Goal: Information Seeking & Learning: Understand process/instructions

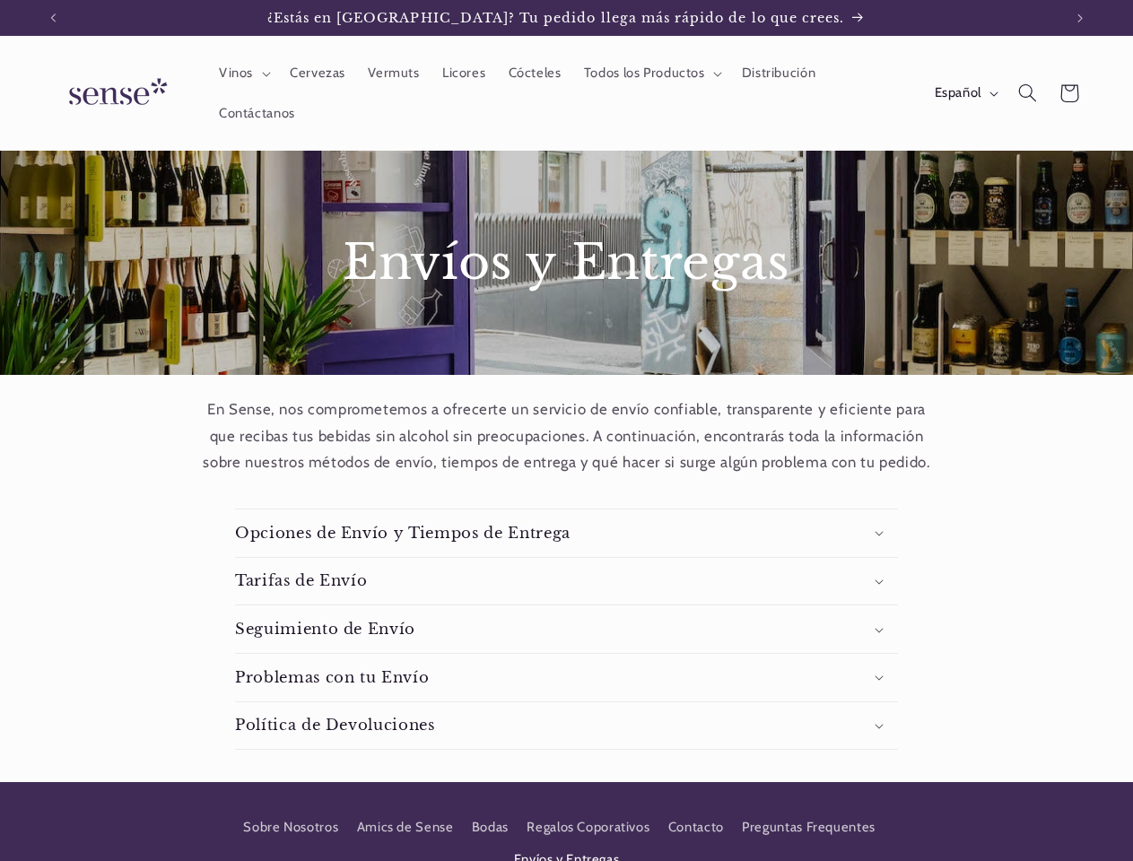
scroll to position [0, 1009]
click at [53, 18] on icon "Anuncio anterior" at bounding box center [52, 17] width 5 height 9
click at [1080, 18] on icon "Anuncio siguiente" at bounding box center [1080, 17] width 5 height 9
click at [242, 74] on span "Vinos" at bounding box center [236, 73] width 34 height 17
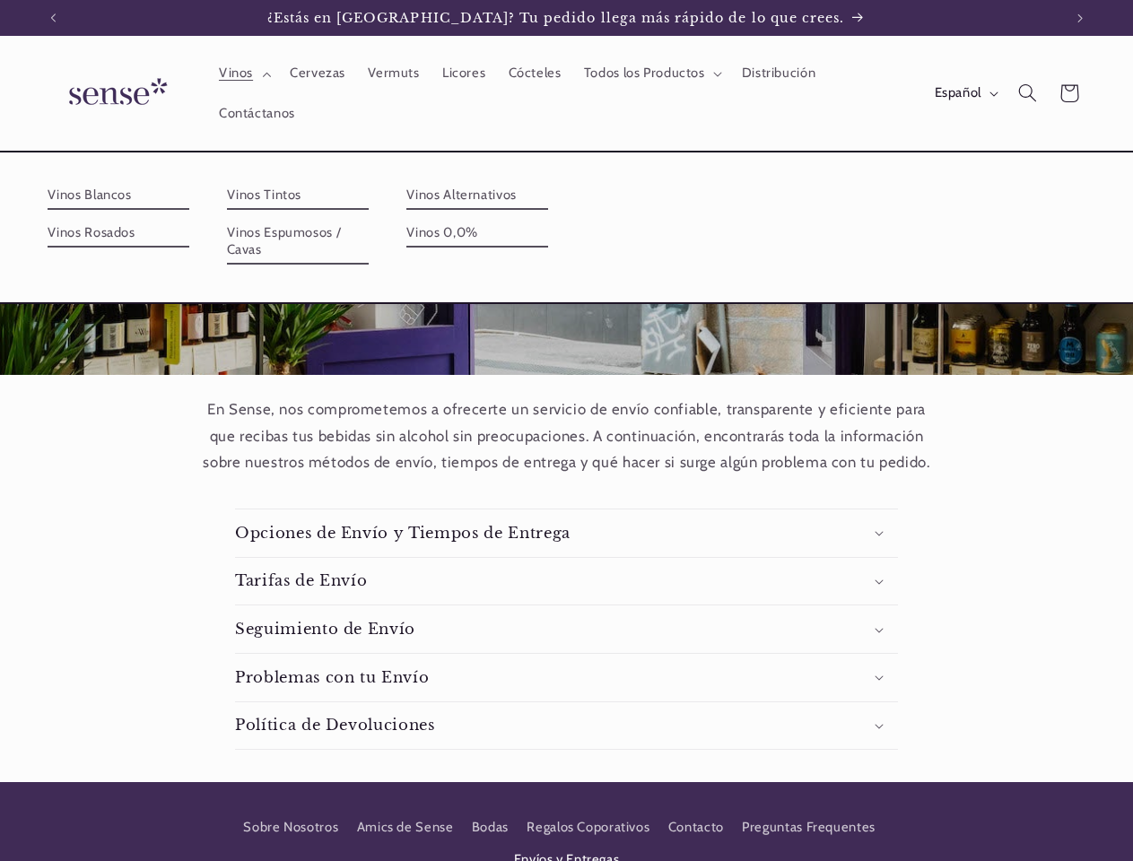
scroll to position [0, 0]
click at [650, 74] on span "Todos los Productos" at bounding box center [644, 73] width 121 height 17
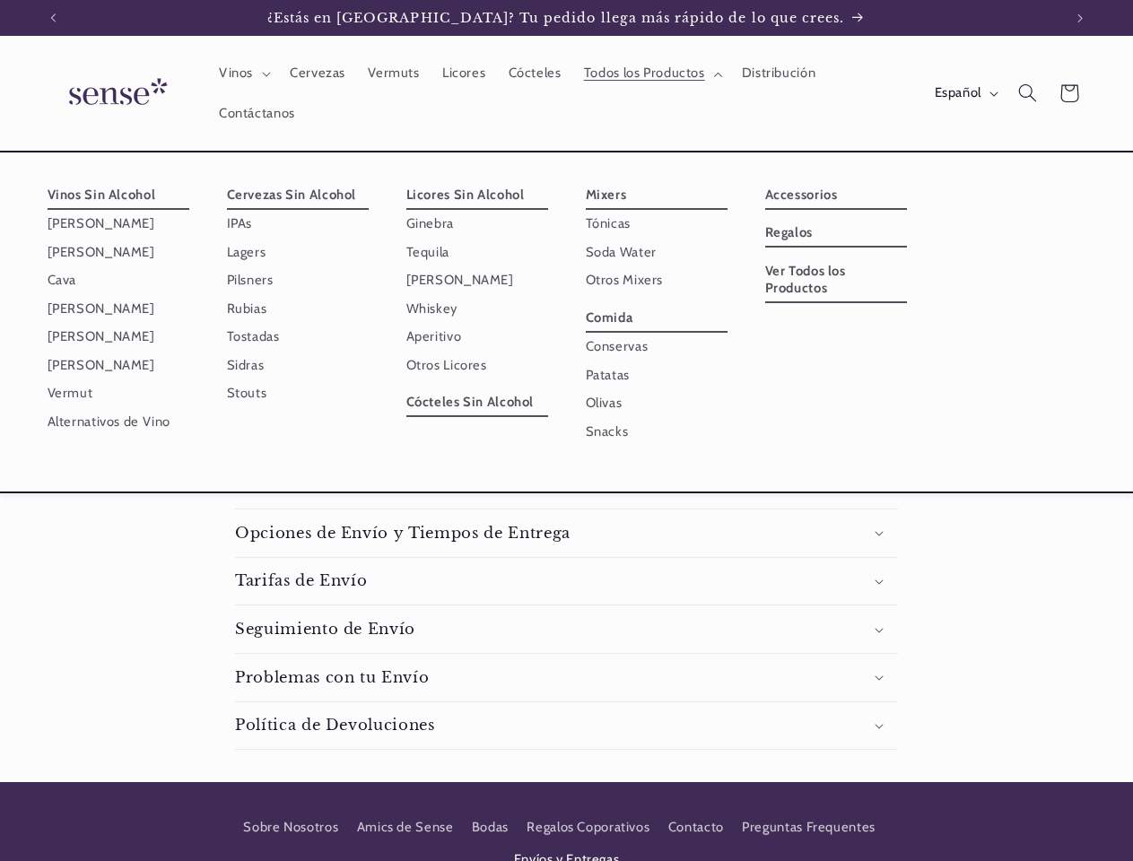
click at [964, 93] on span "Español" at bounding box center [958, 93] width 47 height 20
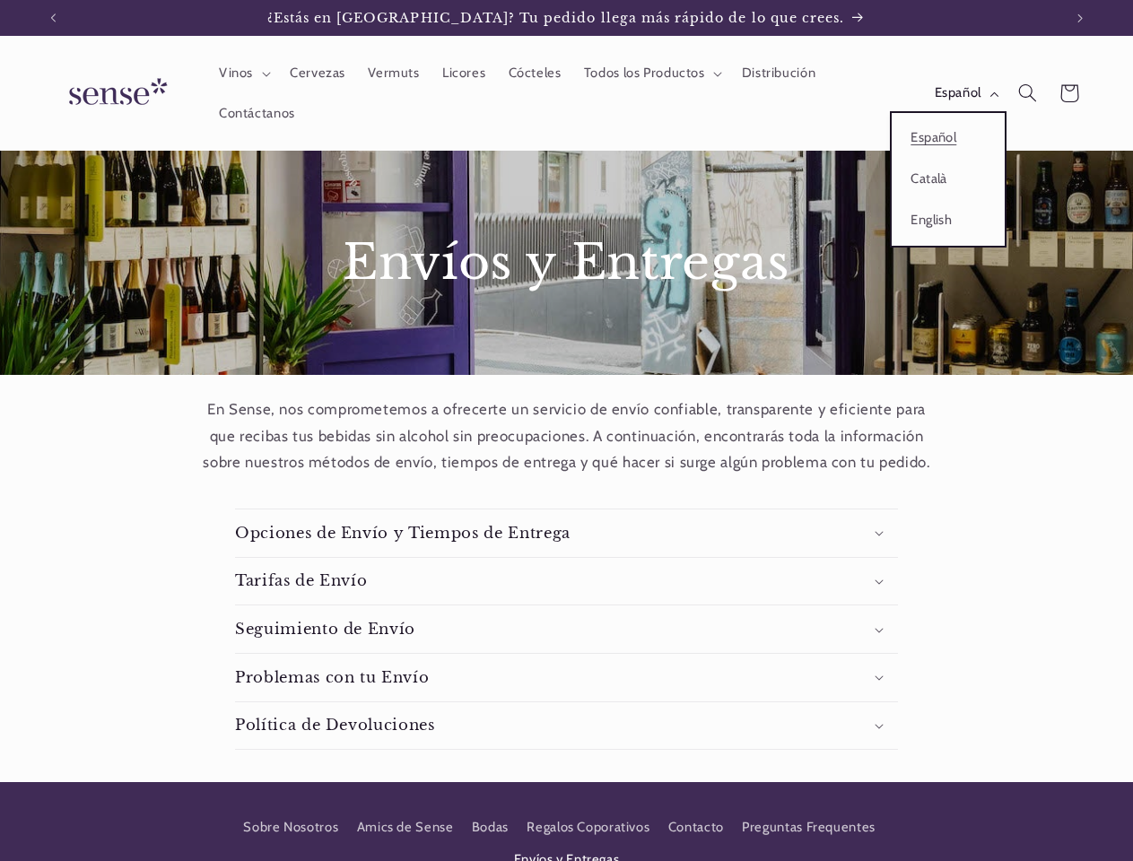
click at [1027, 93] on icon "Búsqueda" at bounding box center [1027, 92] width 19 height 19
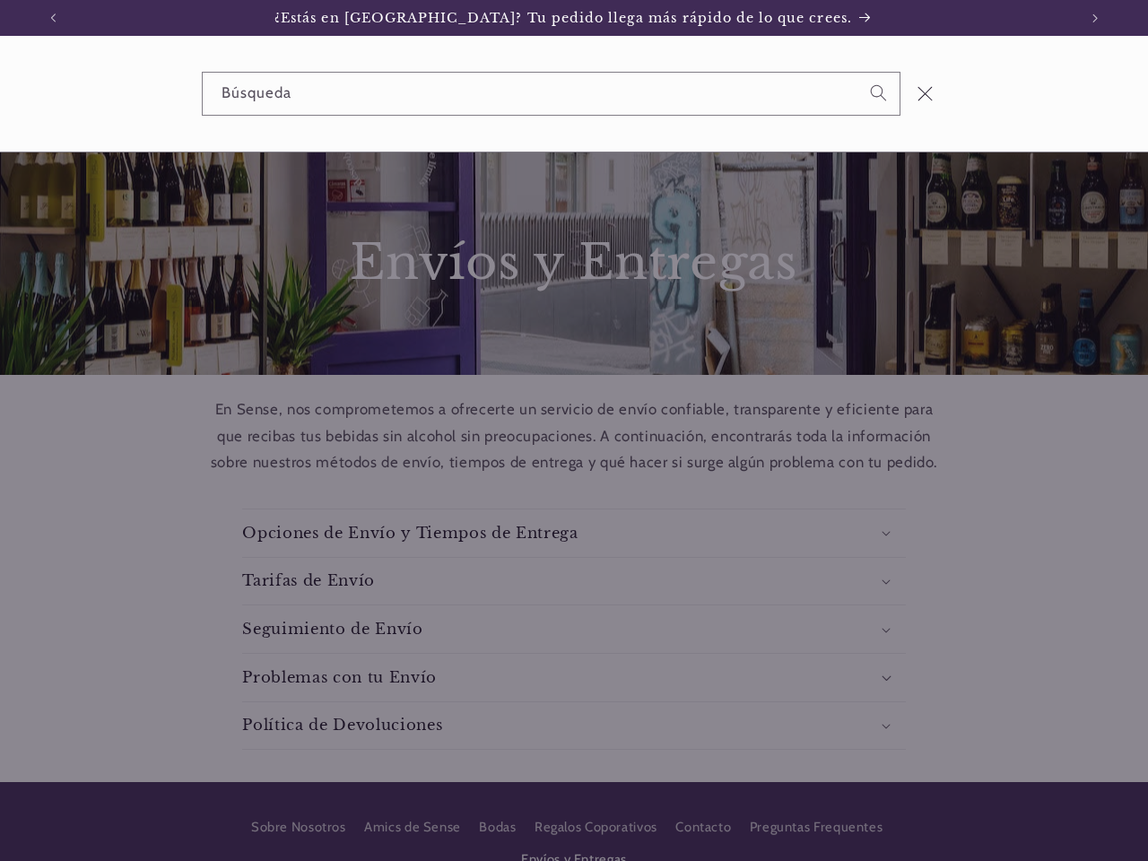
click at [1030, 114] on div "Búsqueda" at bounding box center [574, 94] width 1148 height 116
click at [0, 93] on div "Búsqueda" at bounding box center [0, 93] width 0 height 0
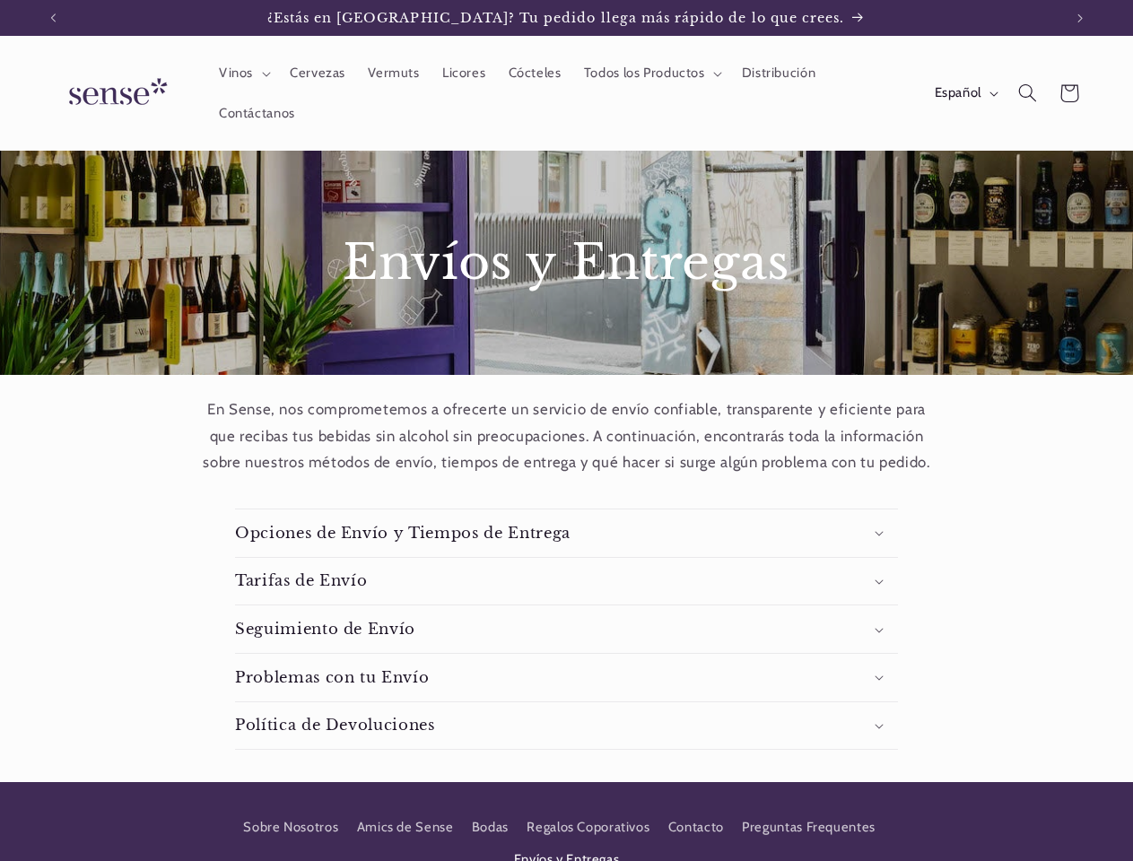
click at [566, 581] on summary "Tarifas de Envío" at bounding box center [566, 582] width 663 height 48
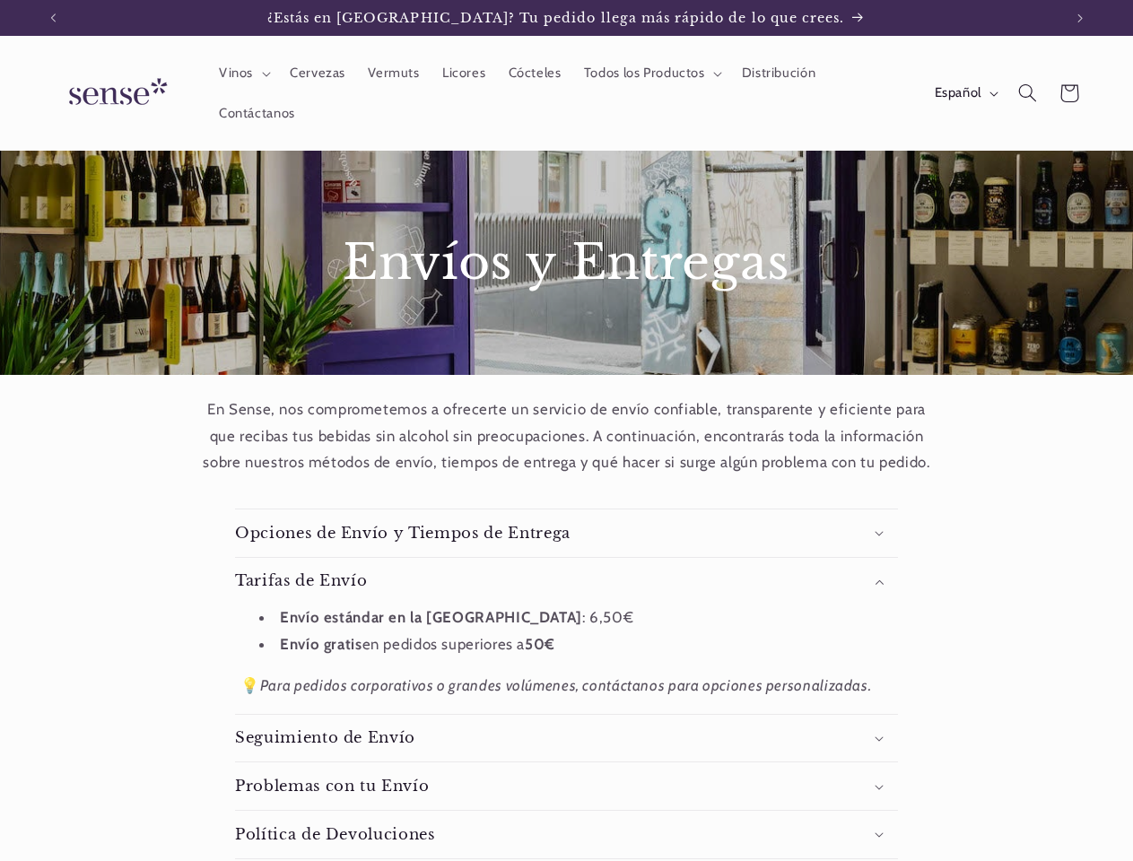
click at [566, 629] on li "Envío estándar en la [GEOGRAPHIC_DATA] : 6,50€" at bounding box center [575, 618] width 633 height 27
